Goal: Check status: Check status

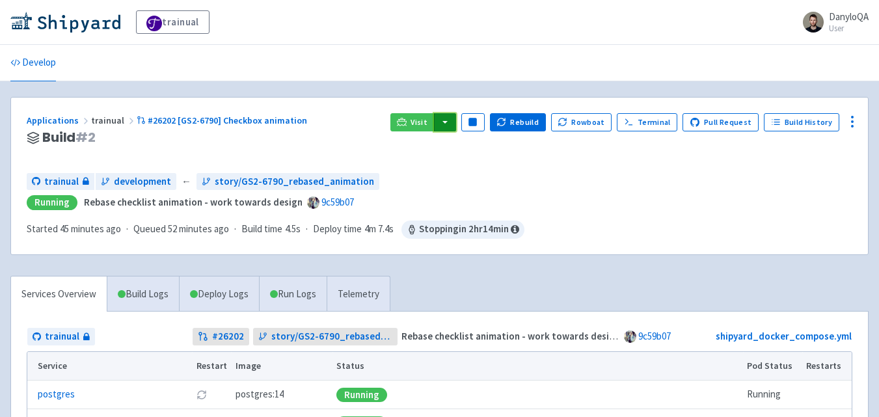
click at [453, 126] on button "button" at bounding box center [445, 122] width 22 height 18
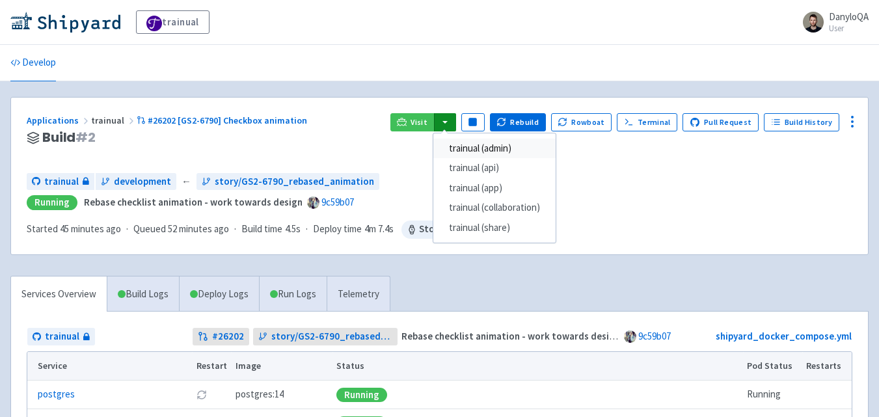
click at [506, 148] on link "trainual (admin)" at bounding box center [494, 149] width 122 height 20
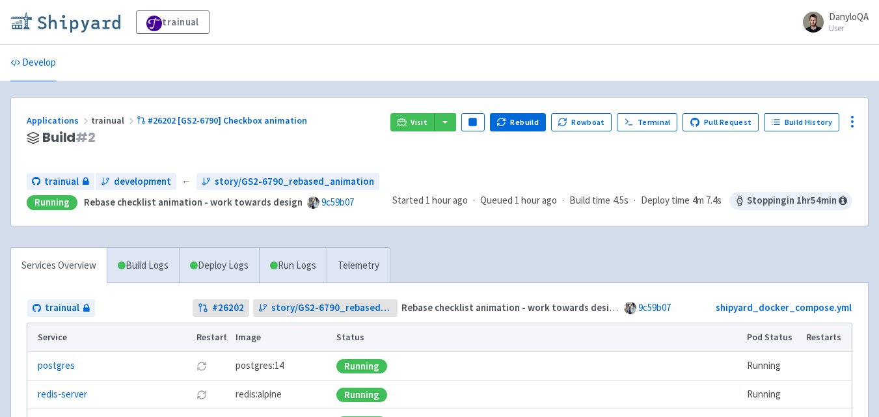
click at [90, 28] on img at bounding box center [65, 22] width 110 height 21
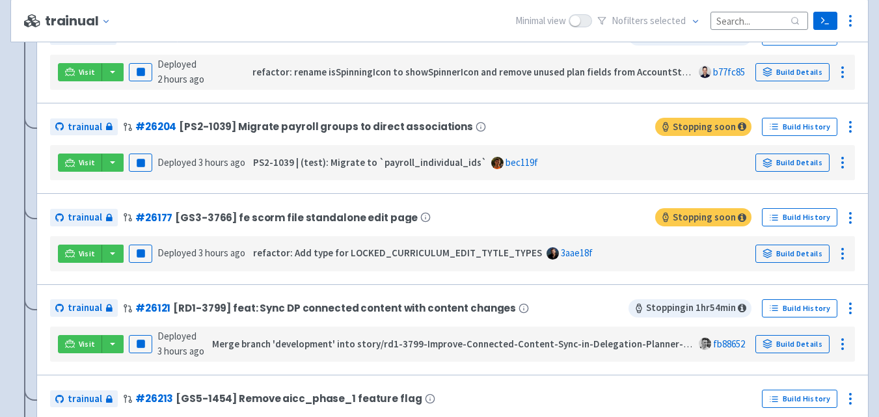
scroll to position [910, 0]
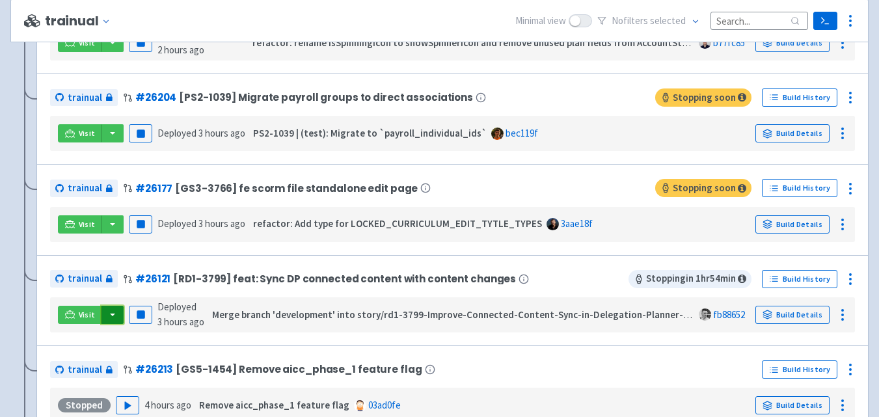
click at [120, 310] on button "button" at bounding box center [112, 315] width 22 height 18
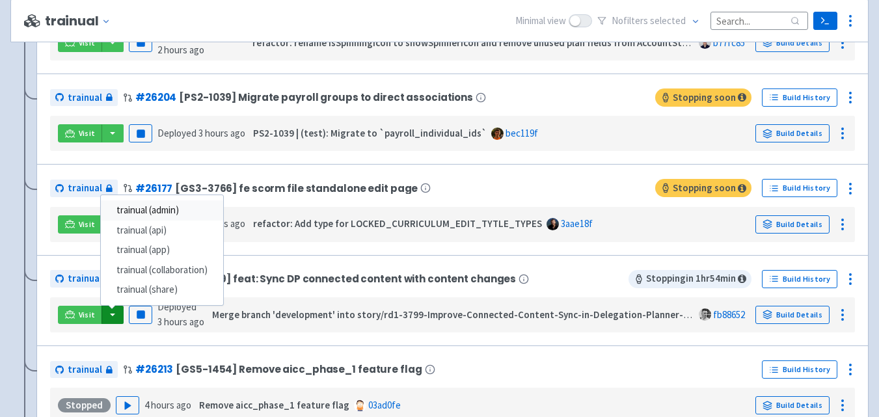
click at [168, 213] on link "trainual (admin)" at bounding box center [162, 210] width 122 height 20
